Goal: Task Accomplishment & Management: Complete application form

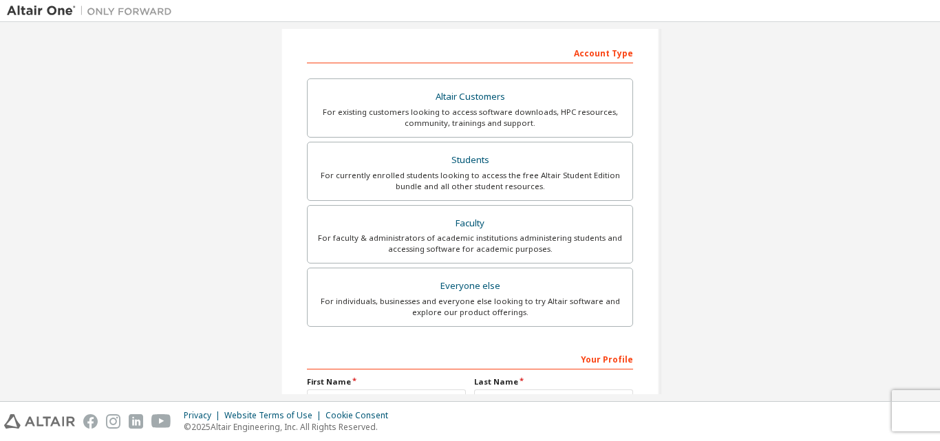
scroll to position [69, 0]
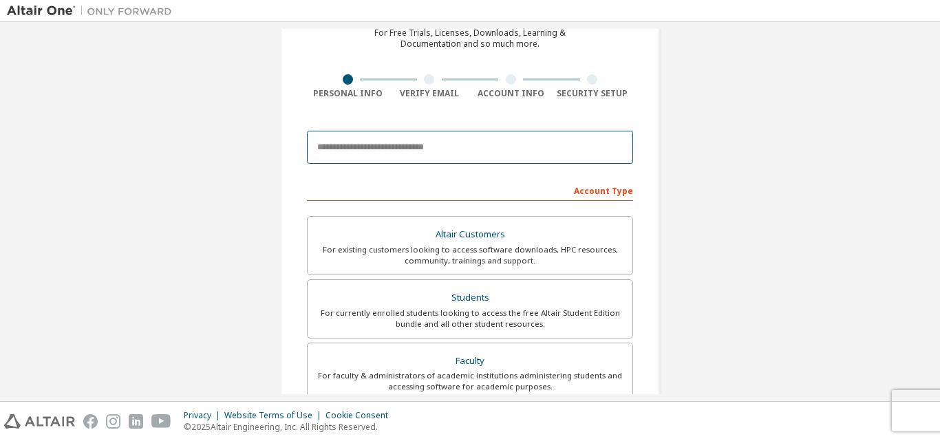
click at [392, 162] on input "email" at bounding box center [470, 147] width 326 height 33
type input "**********"
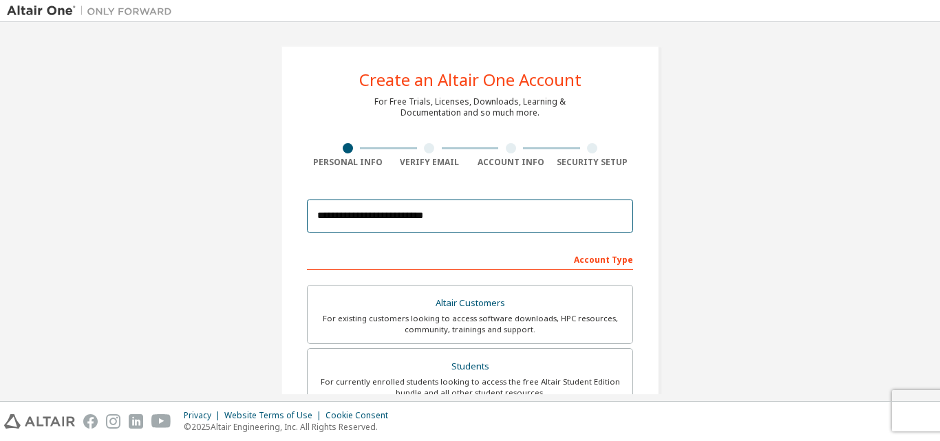
scroll to position [138, 0]
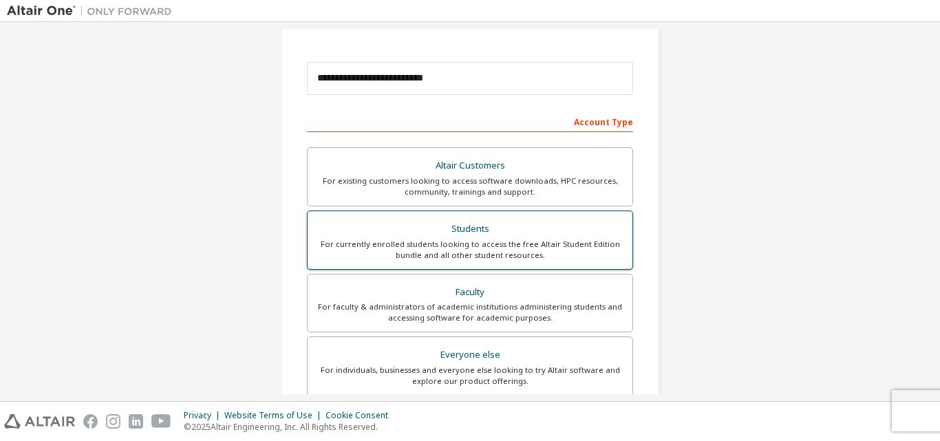
click at [428, 241] on div "For currently enrolled students looking to access the free Altair Student Editi…" at bounding box center [470, 250] width 308 height 22
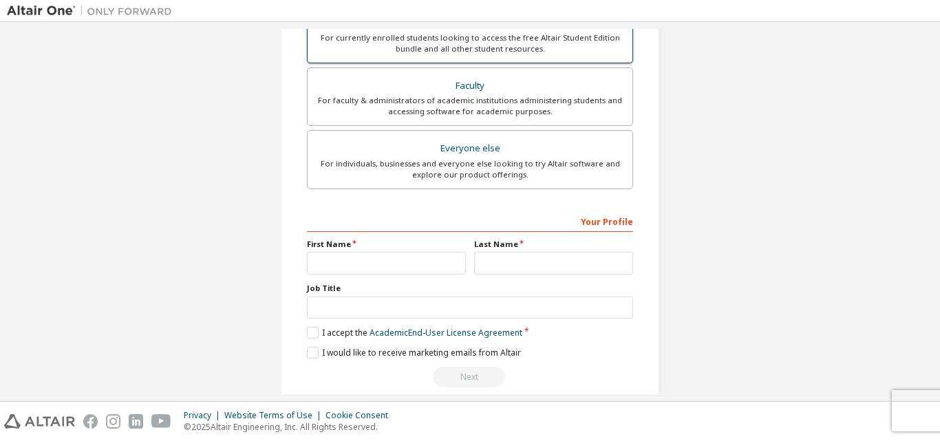
scroll to position [363, 0]
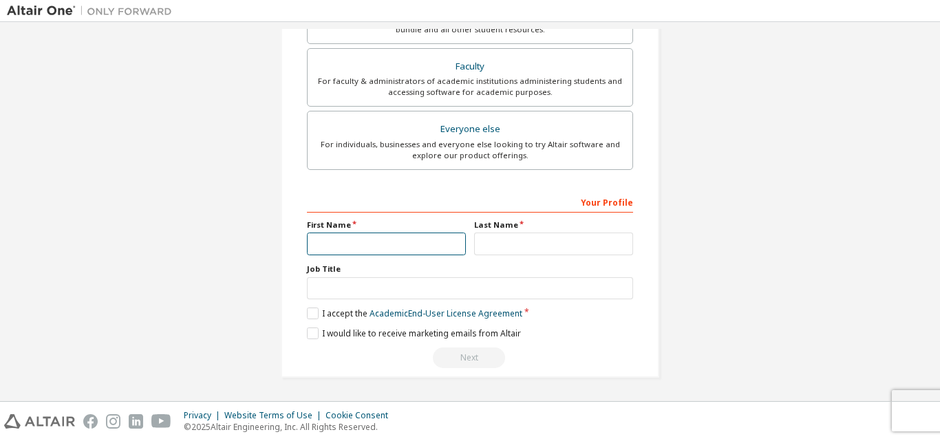
click at [388, 247] on input "text" at bounding box center [386, 244] width 159 height 23
type input "******"
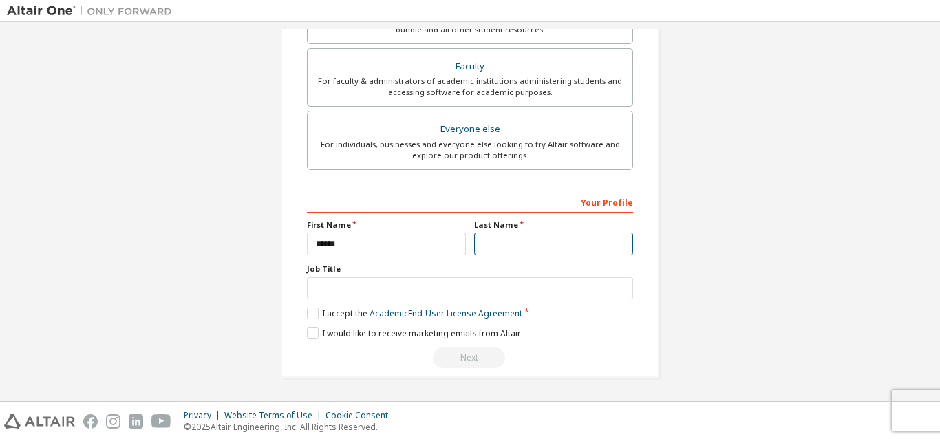
click at [491, 252] on input "text" at bounding box center [553, 244] width 159 height 23
type input "********"
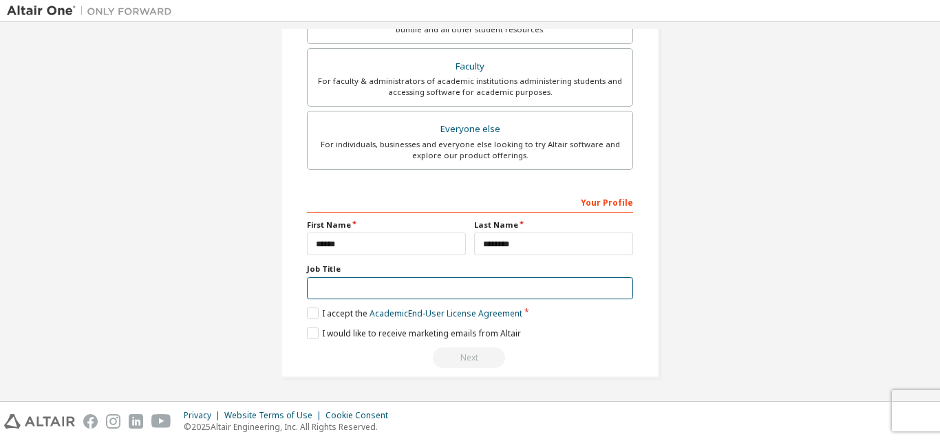
click at [456, 280] on input "text" at bounding box center [470, 288] width 326 height 23
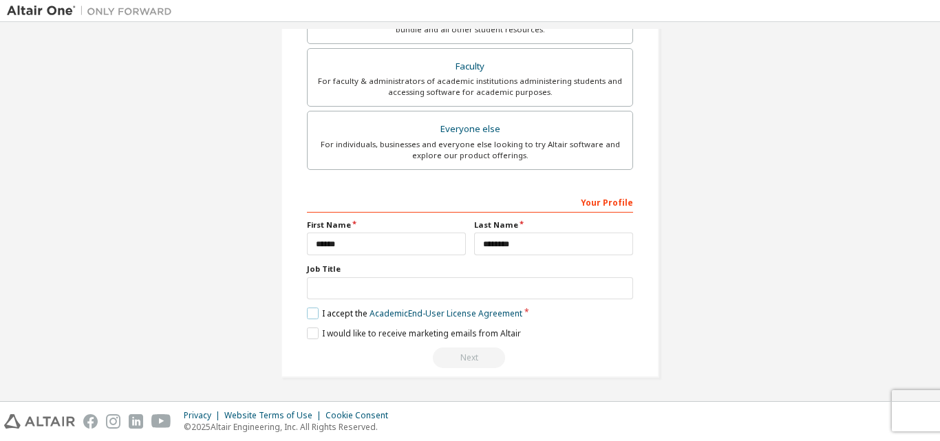
click at [307, 317] on label "I accept the Academic End-User License Agreement" at bounding box center [414, 314] width 215 height 12
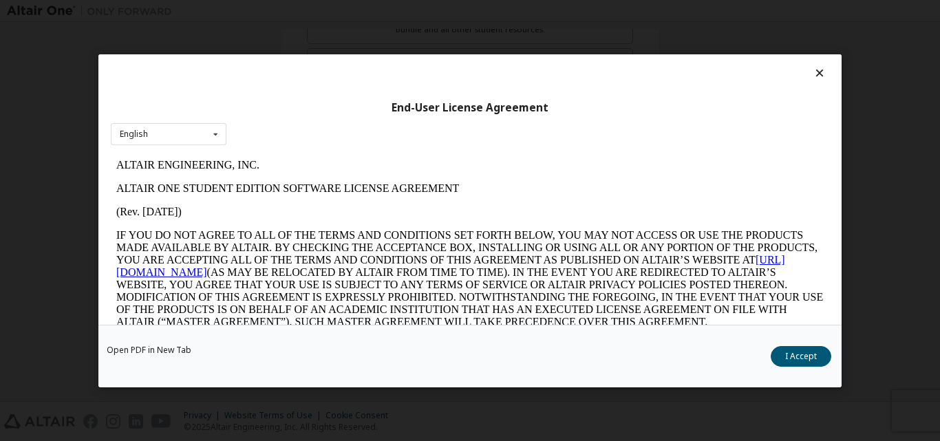
scroll to position [0, 0]
click at [783, 355] on button "I Accept" at bounding box center [801, 355] width 61 height 21
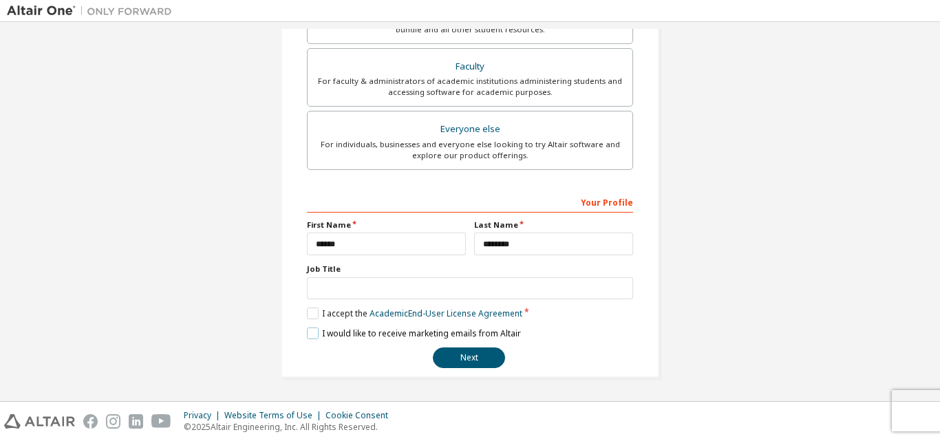
click at [311, 333] on label "I would like to receive marketing emails from Altair" at bounding box center [414, 334] width 214 height 12
click at [449, 356] on button "Next" at bounding box center [469, 358] width 72 height 21
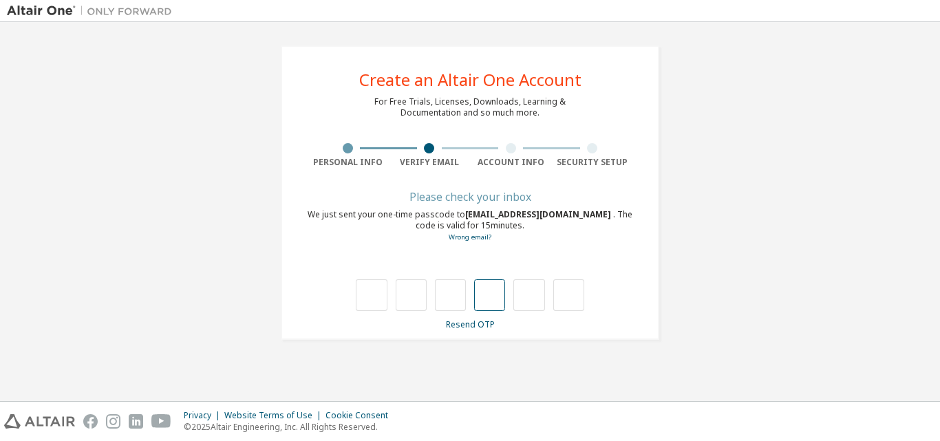
type input "*"
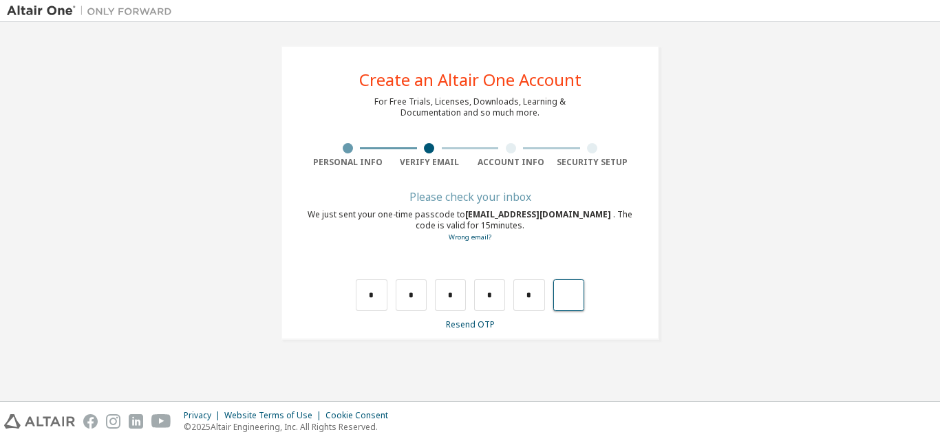
type input "*"
